Goal: Navigation & Orientation: Understand site structure

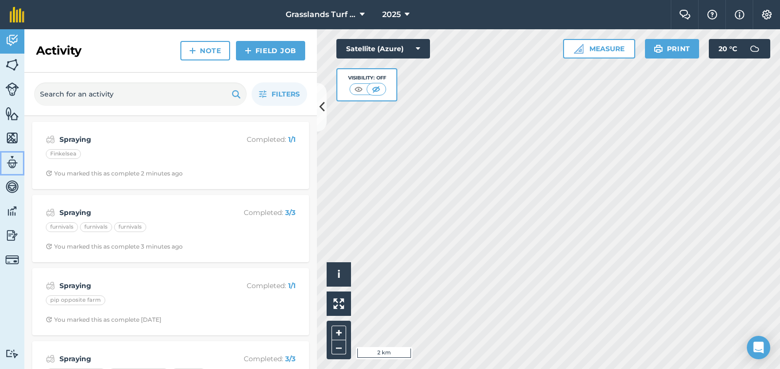
click at [10, 165] on img at bounding box center [12, 162] width 14 height 15
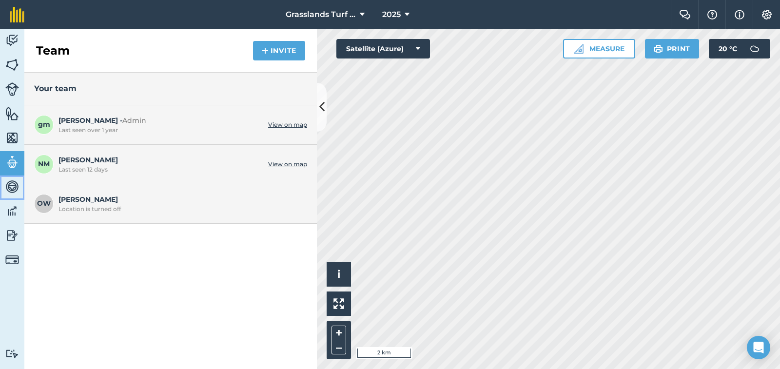
click at [8, 192] on img at bounding box center [12, 186] width 14 height 15
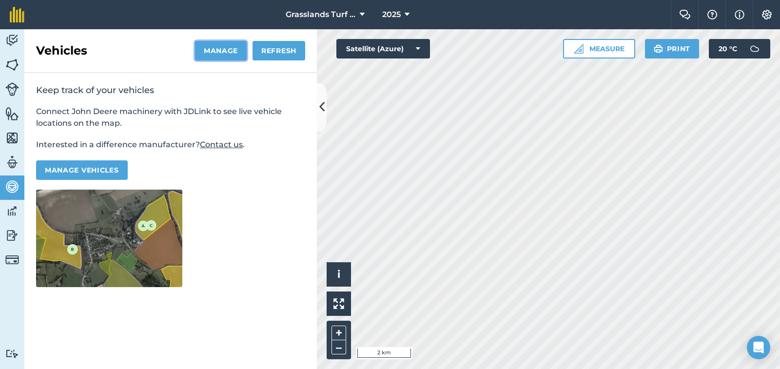
click at [223, 52] on button "Manage" at bounding box center [221, 50] width 52 height 19
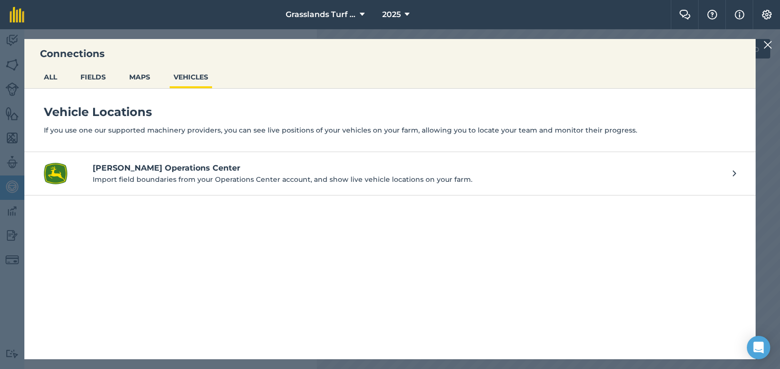
click at [151, 170] on h4 "[PERSON_NAME] Operations Center" at bounding box center [408, 168] width 630 height 12
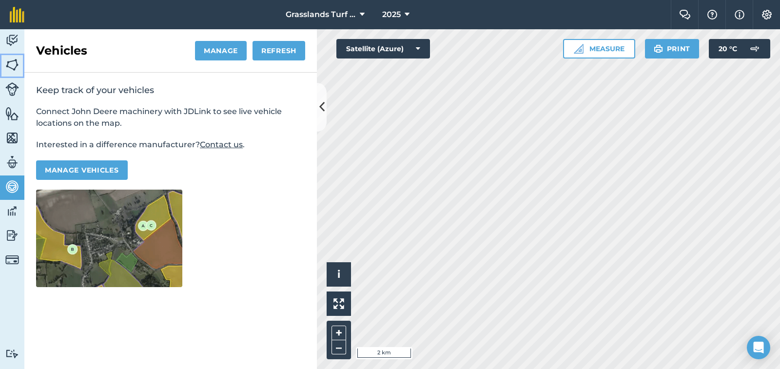
click at [14, 60] on img at bounding box center [12, 65] width 14 height 15
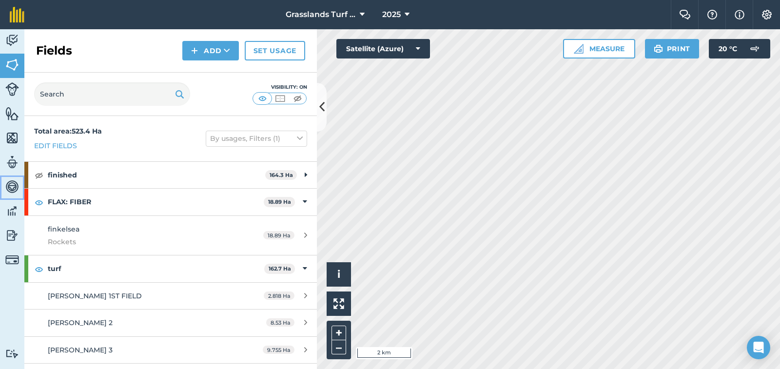
click at [11, 185] on img at bounding box center [12, 186] width 14 height 15
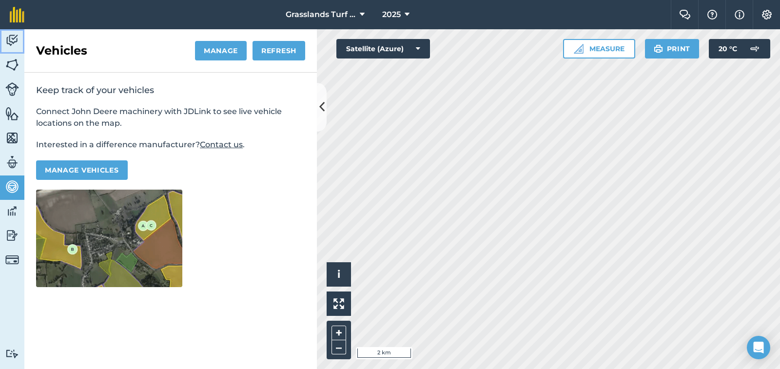
click at [10, 42] on img at bounding box center [12, 40] width 14 height 15
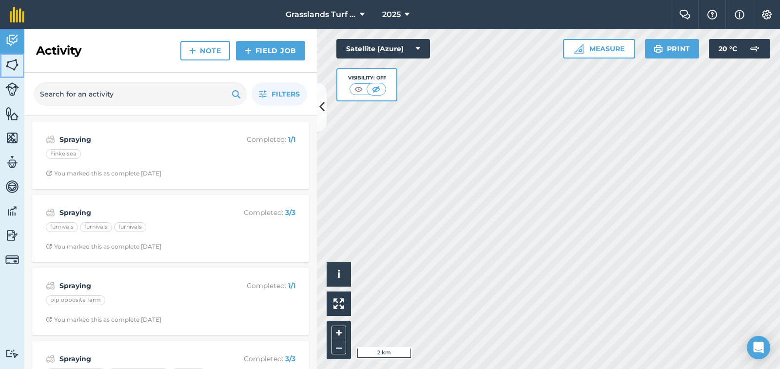
click at [10, 70] on img at bounding box center [12, 65] width 14 height 15
